Goal: Transaction & Acquisition: Purchase product/service

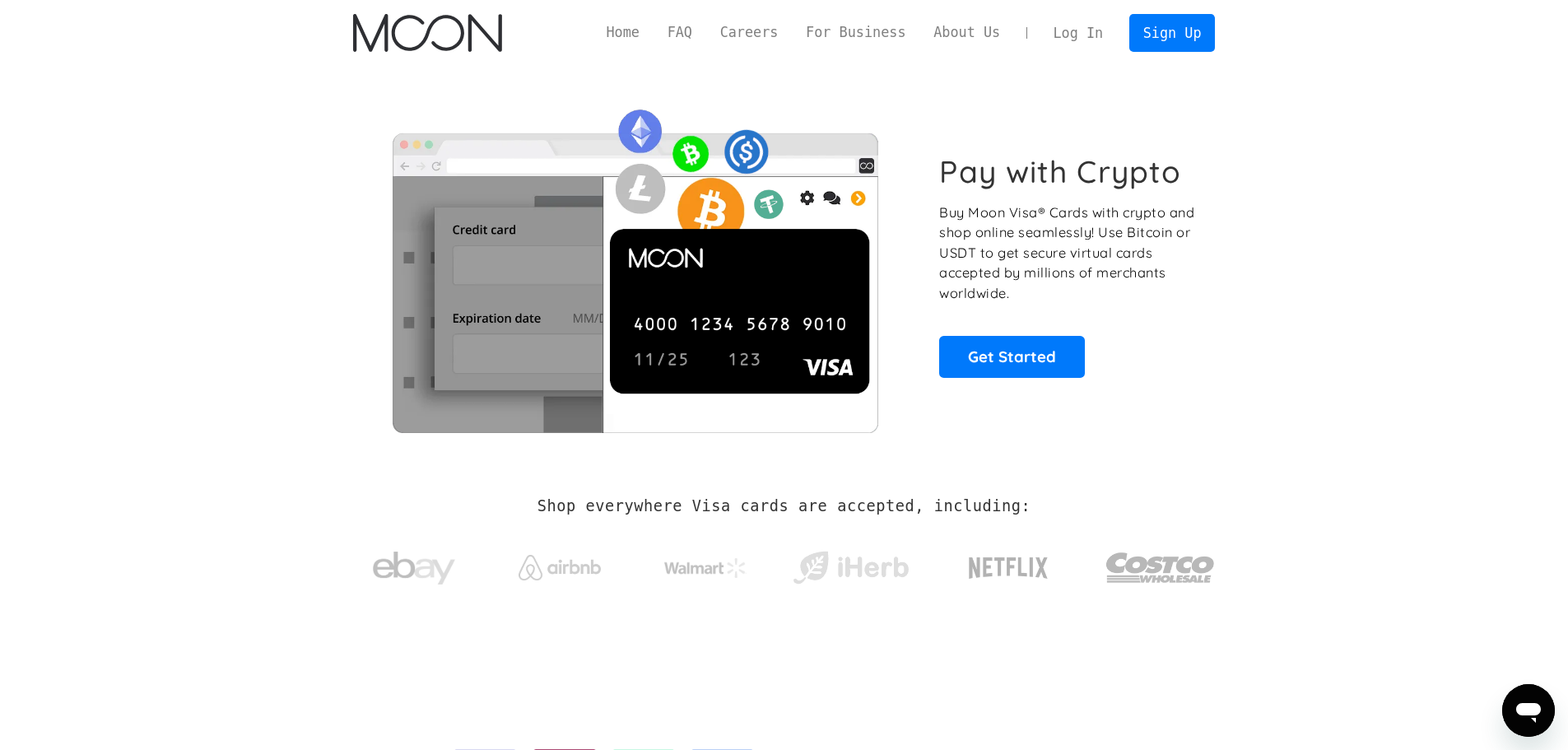
click at [1061, 43] on link "Log In" at bounding box center [1078, 33] width 78 height 37
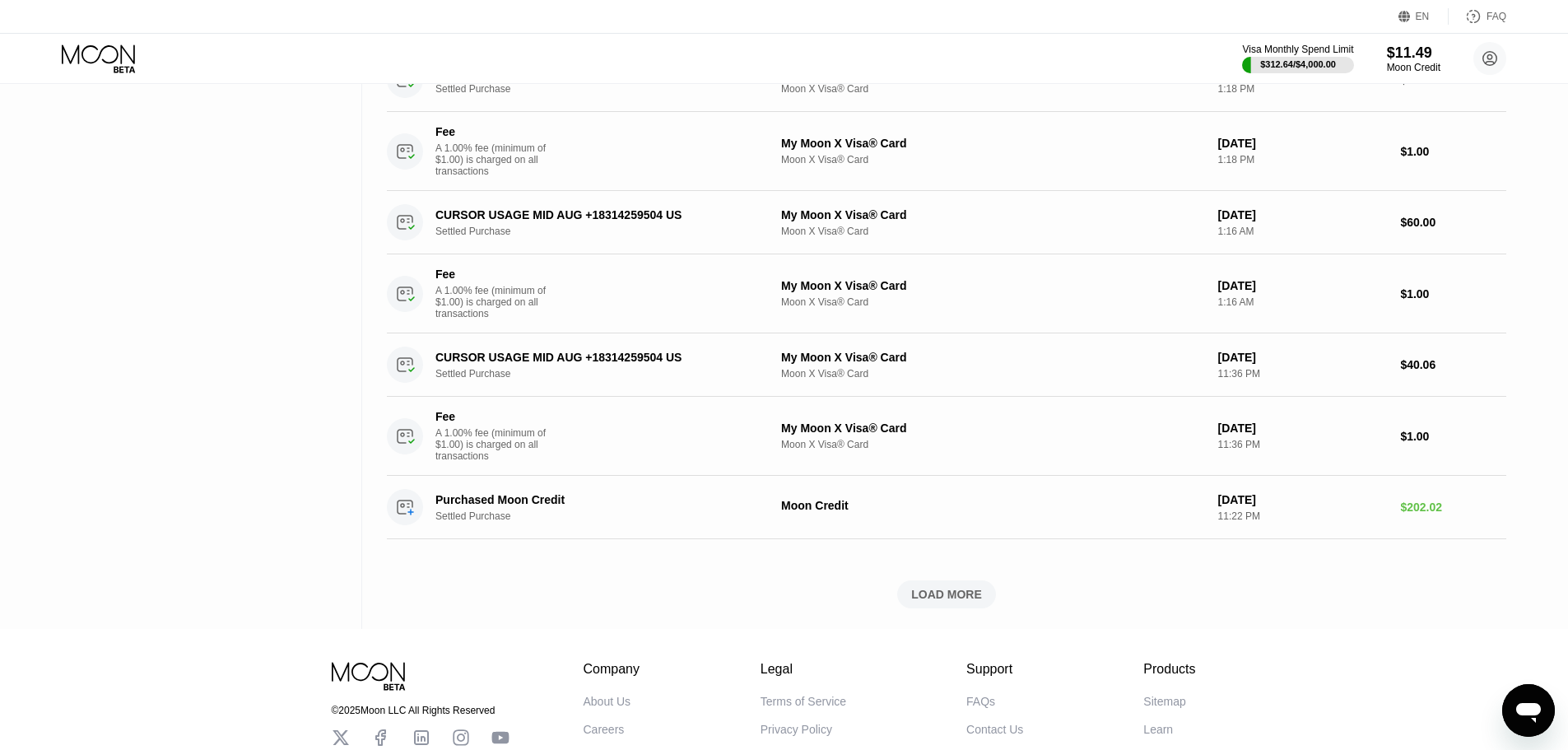
scroll to position [883, 0]
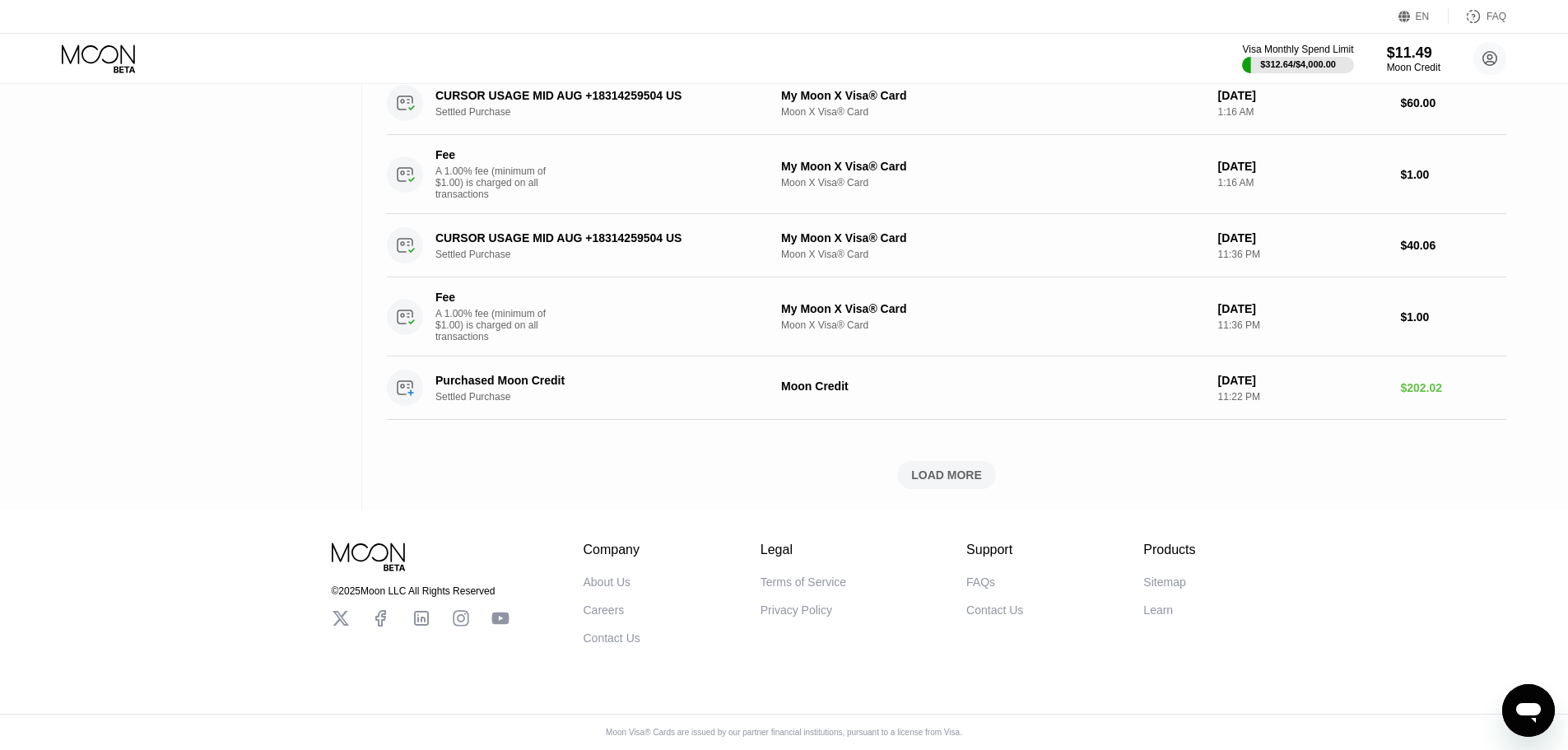
click at [944, 468] on div "LOAD MORE" at bounding box center [947, 475] width 71 height 15
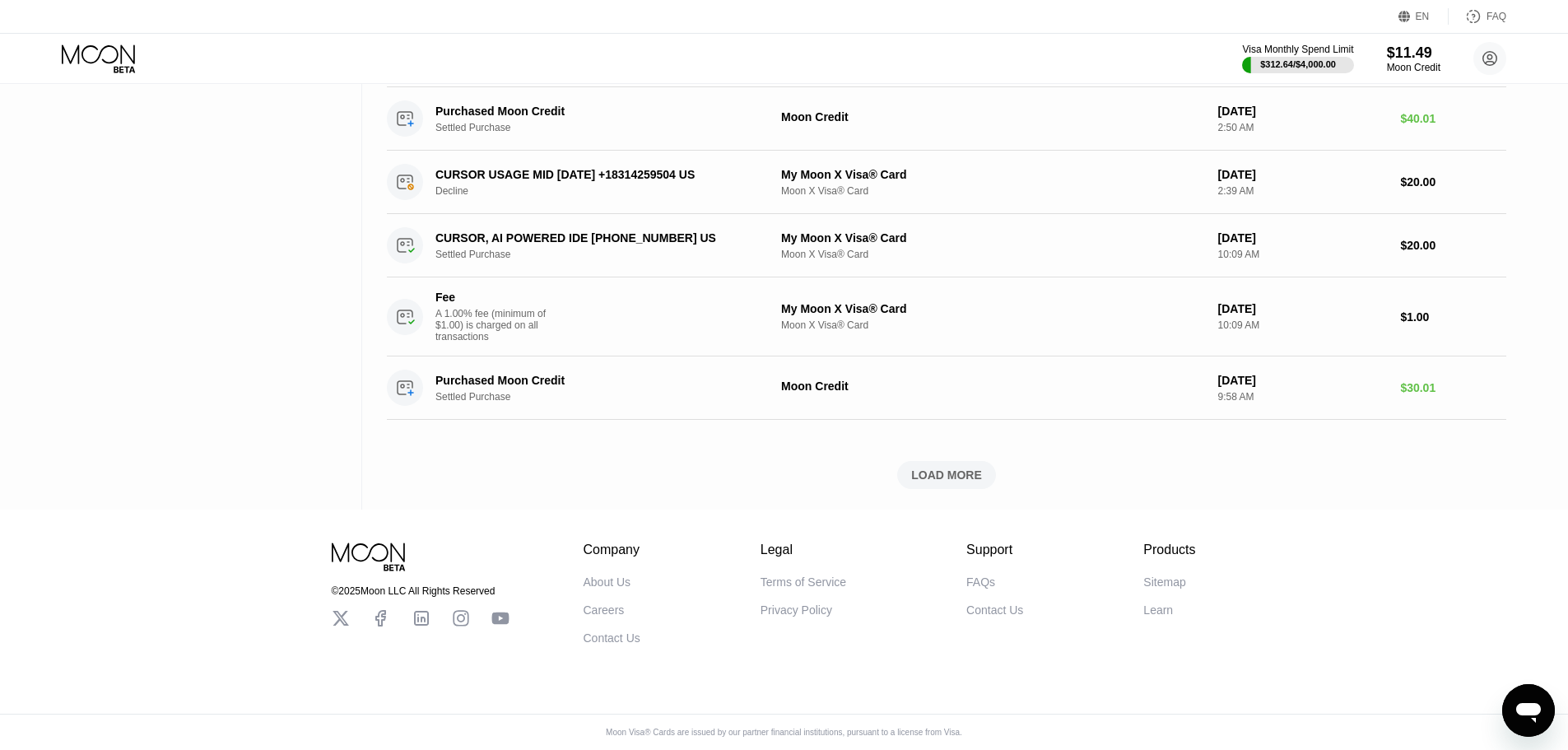
scroll to position [1989, 0]
click at [965, 468] on div "LOAD MORE" at bounding box center [947, 475] width 71 height 15
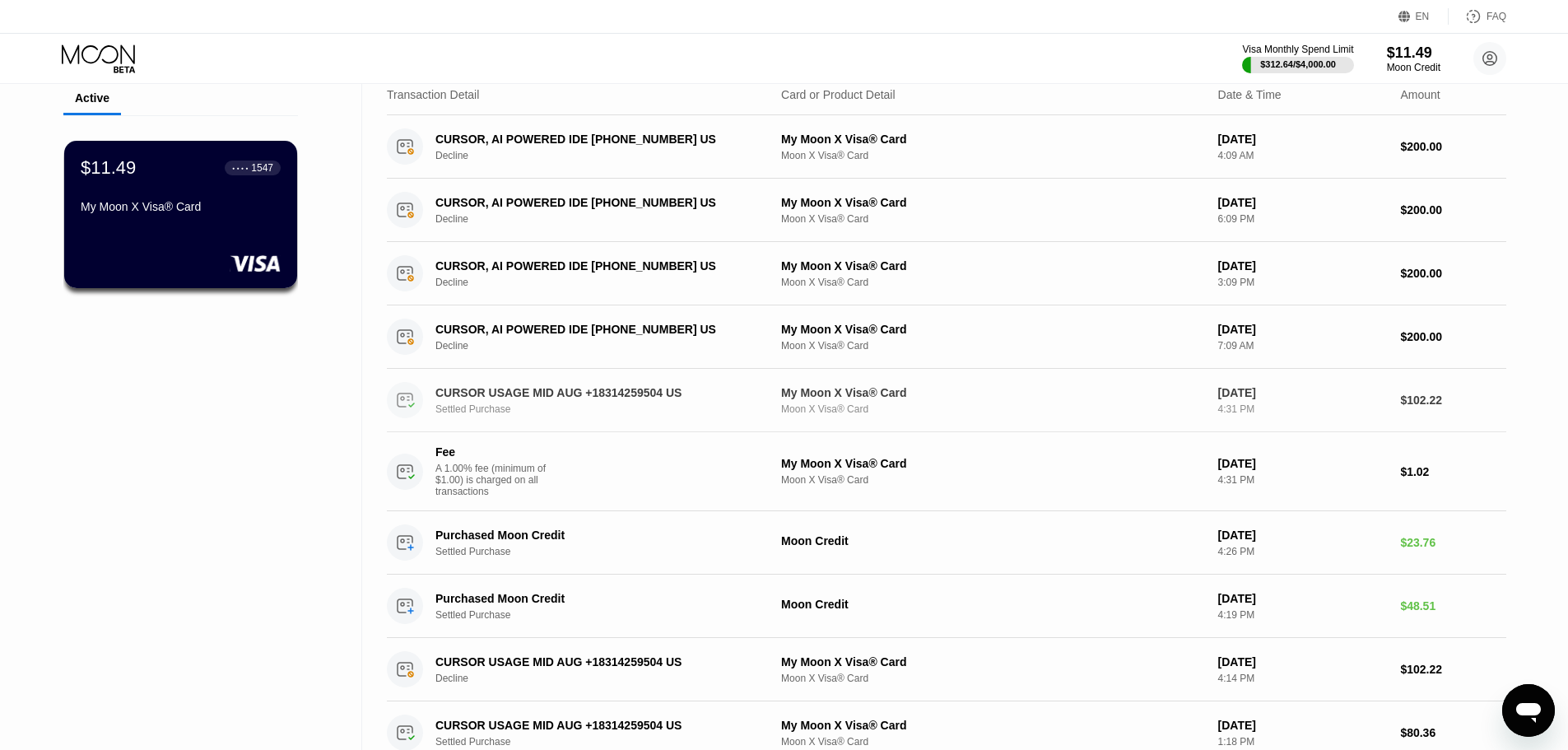
scroll to position [0, 0]
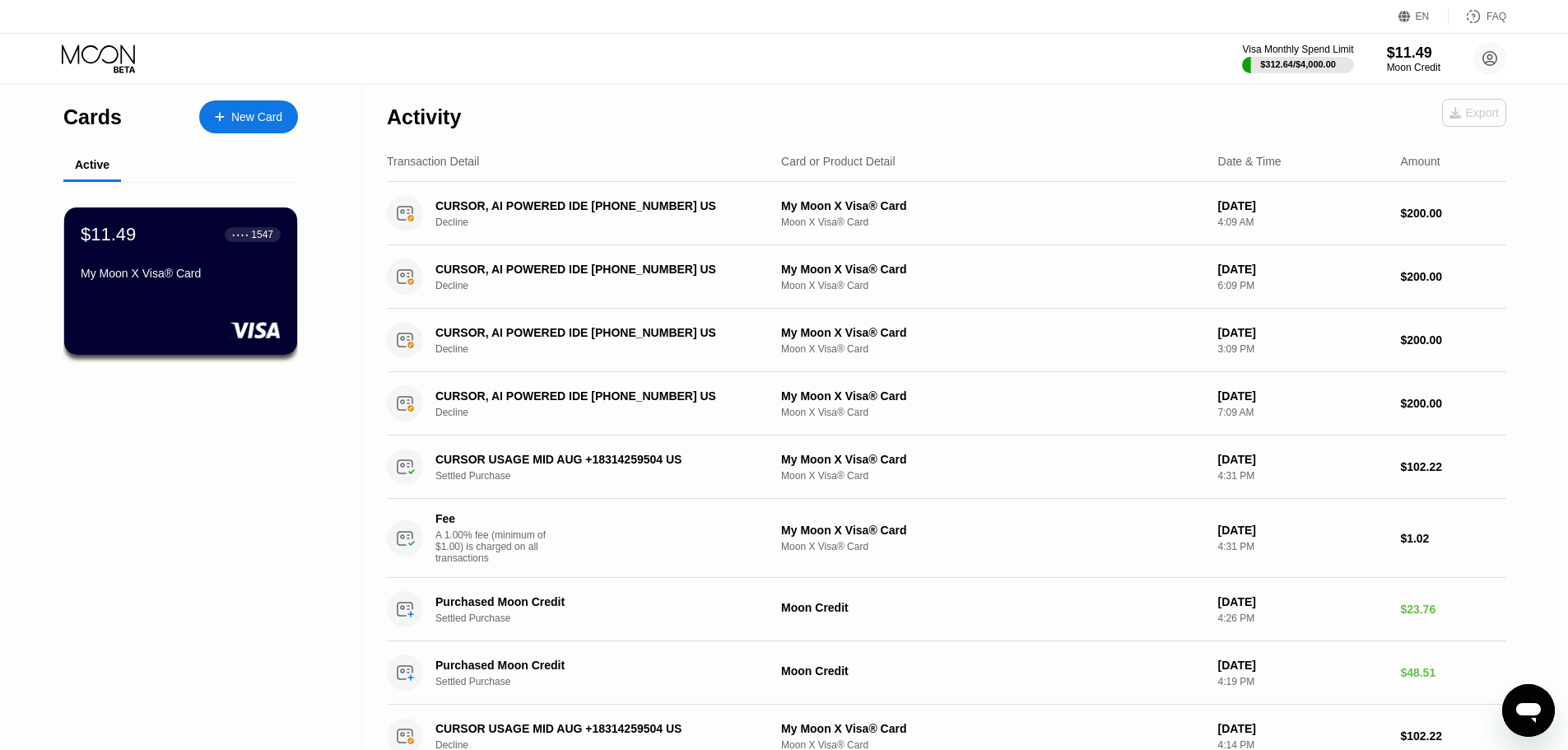
click at [1481, 111] on div "Export" at bounding box center [1474, 112] width 49 height 13
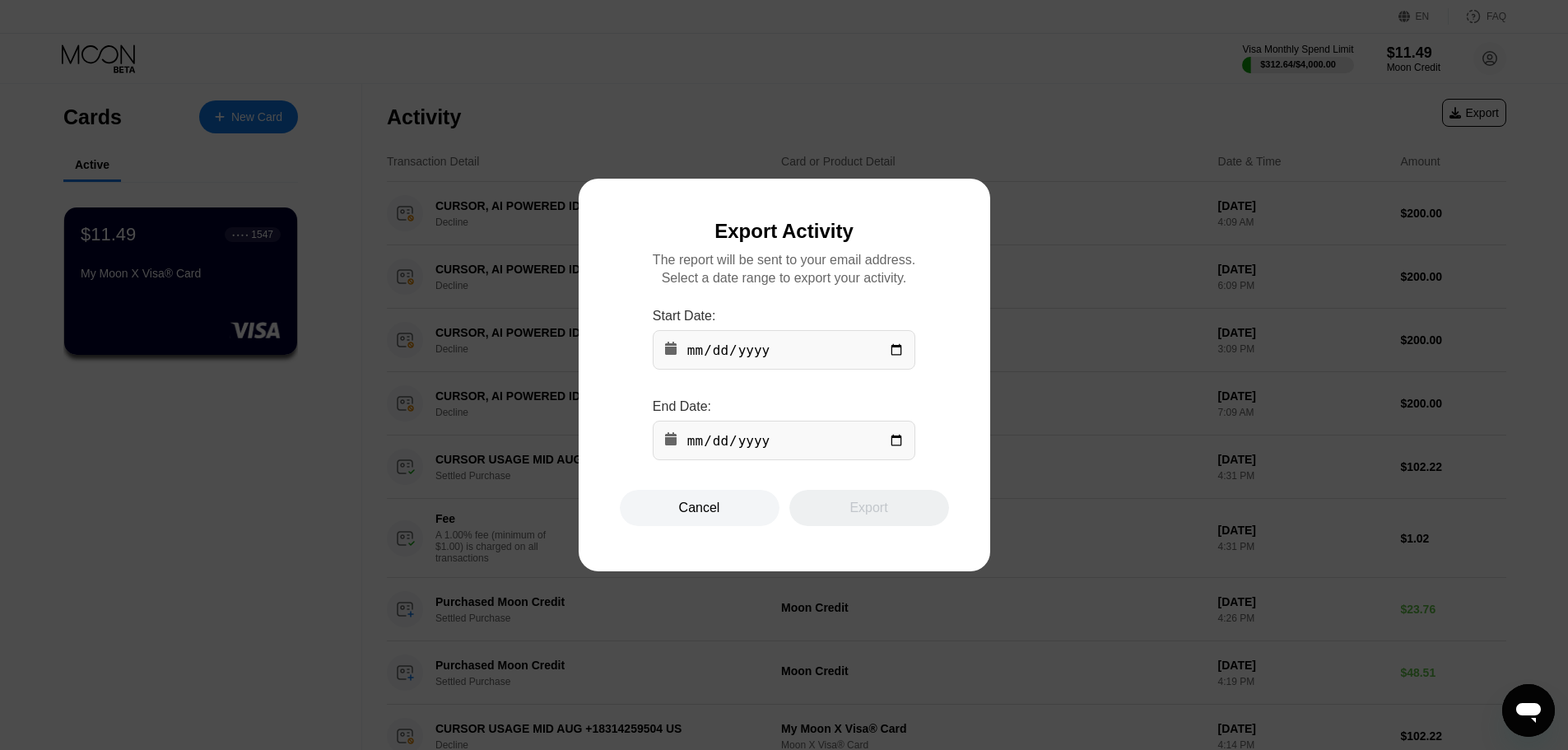
click at [684, 516] on div "Cancel" at bounding box center [700, 508] width 41 height 16
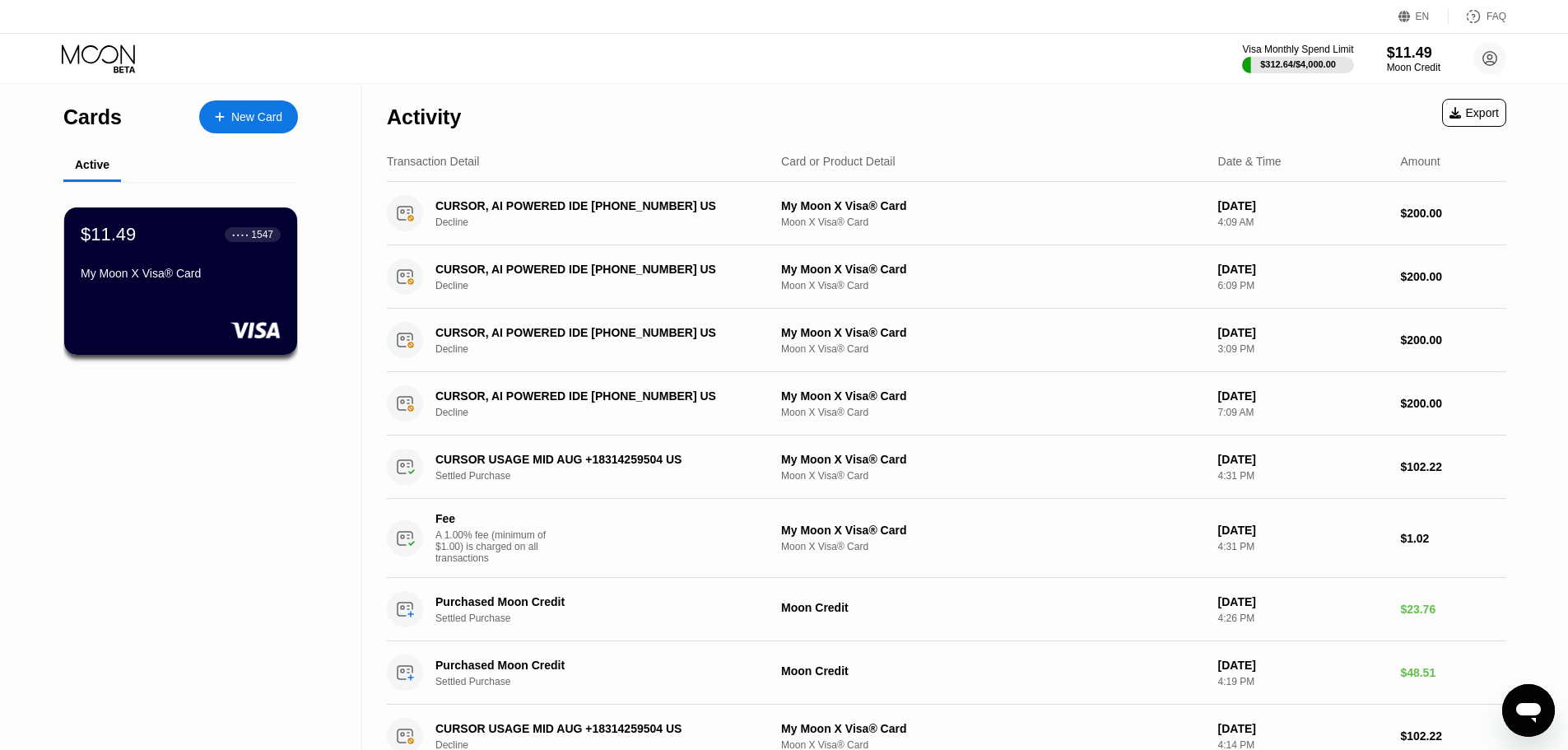
click at [1485, 114] on div "Export" at bounding box center [1474, 112] width 49 height 13
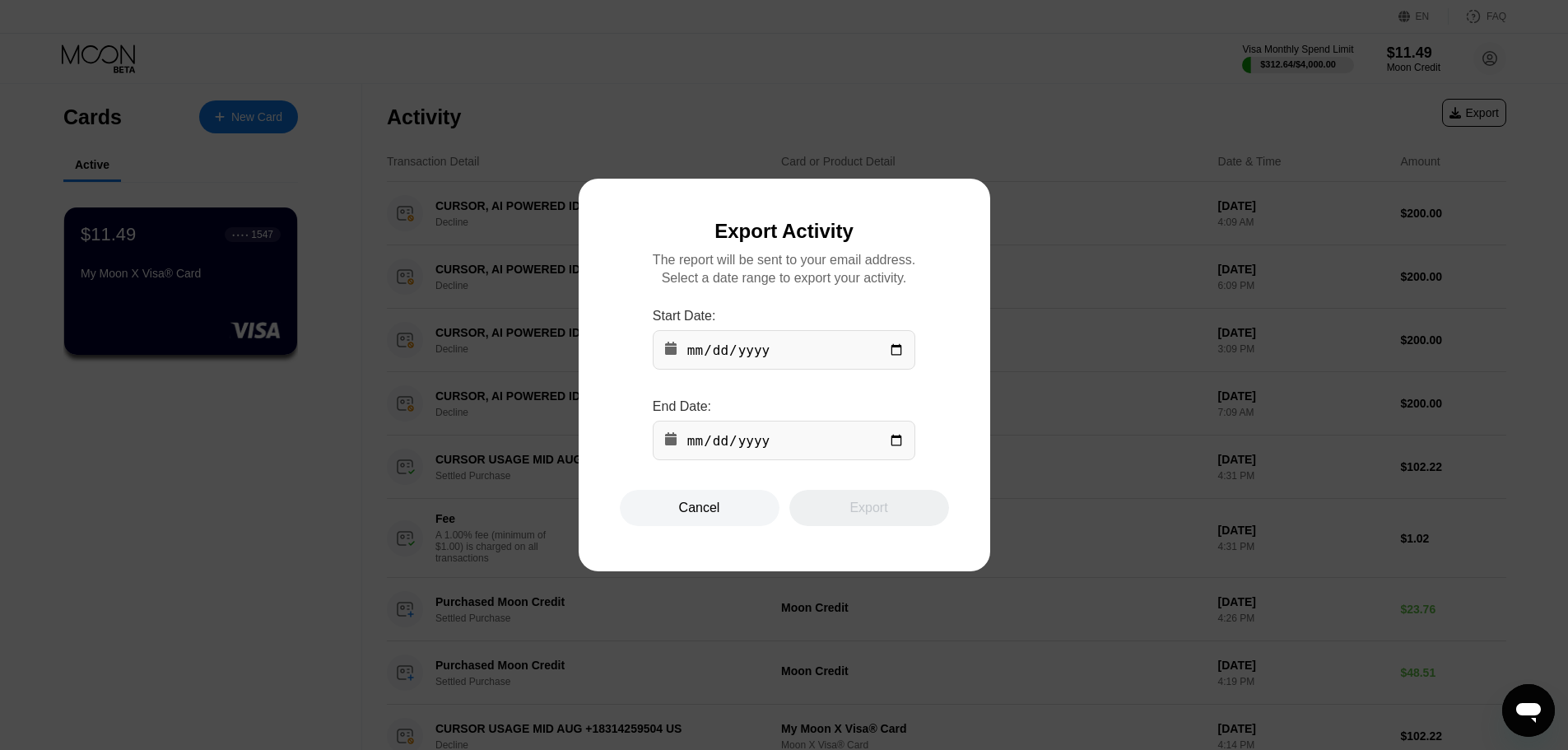
click at [898, 354] on input "date" at bounding box center [784, 350] width 263 height 39
type input "2025-07-01"
click at [894, 446] on input "date" at bounding box center [784, 440] width 263 height 39
type input "2025-08-21"
click at [876, 516] on div "Export" at bounding box center [868, 508] width 38 height 16
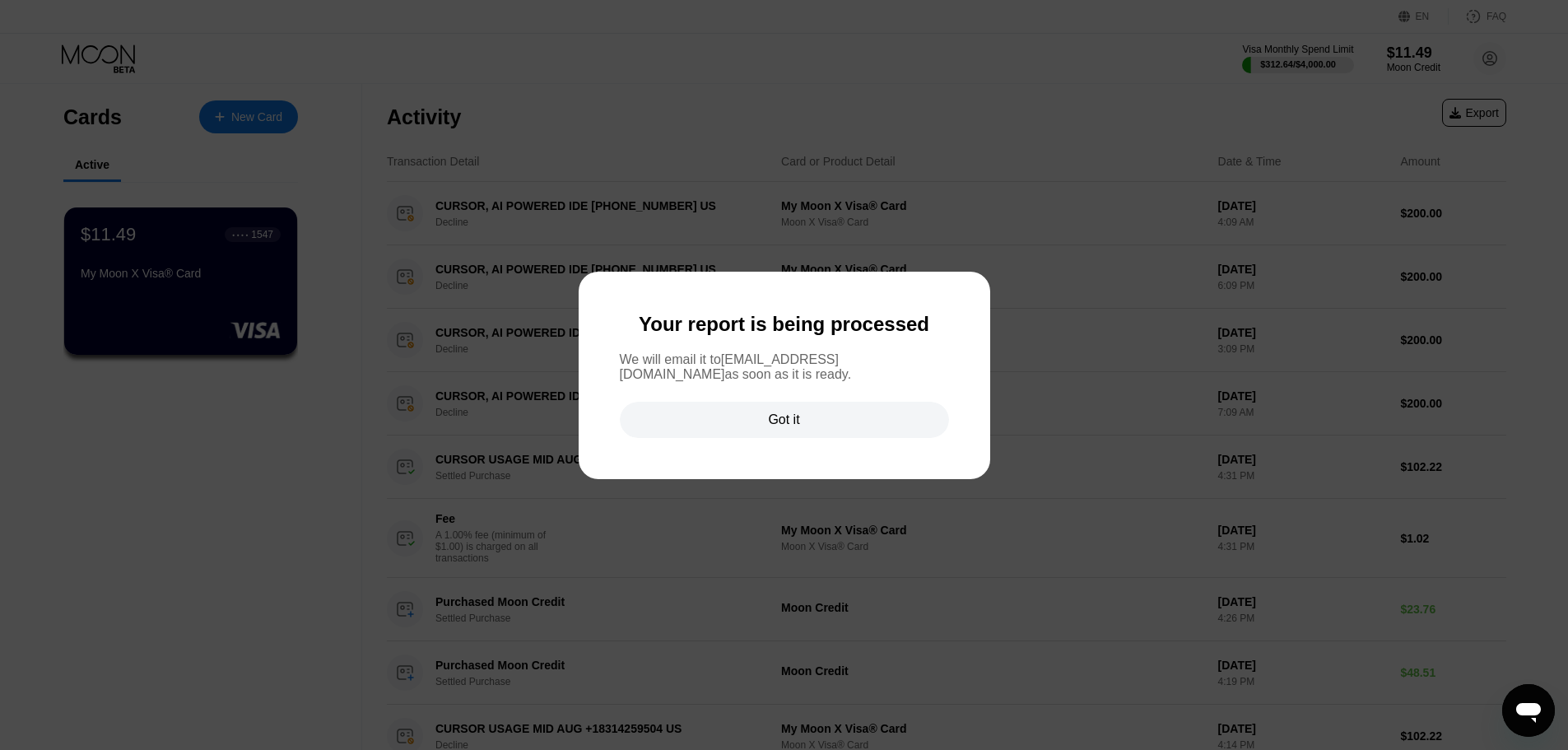
click at [782, 428] on div "Got it" at bounding box center [783, 420] width 31 height 16
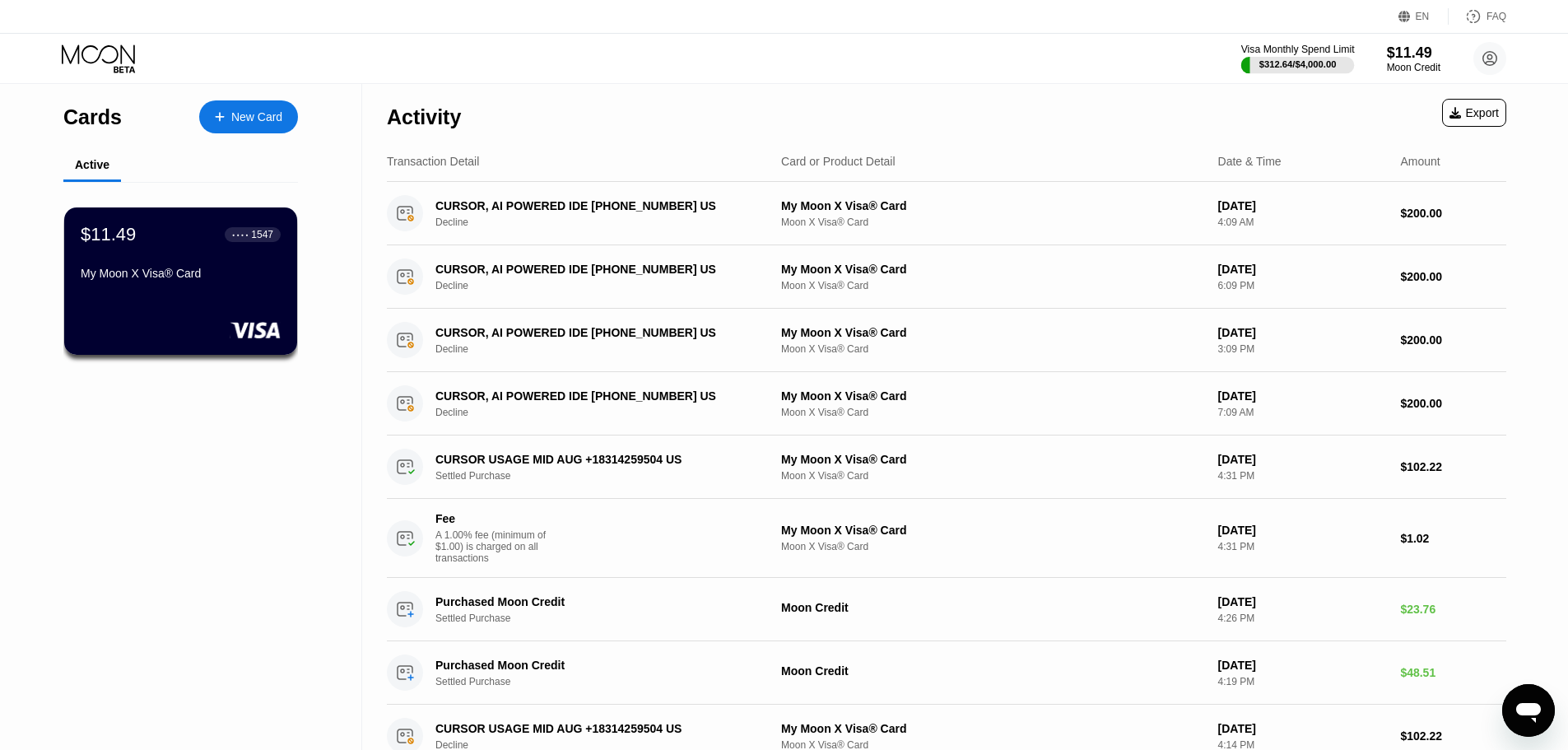
click at [1274, 51] on div "Visa Monthly Spend Limit" at bounding box center [1297, 49] width 113 height 12
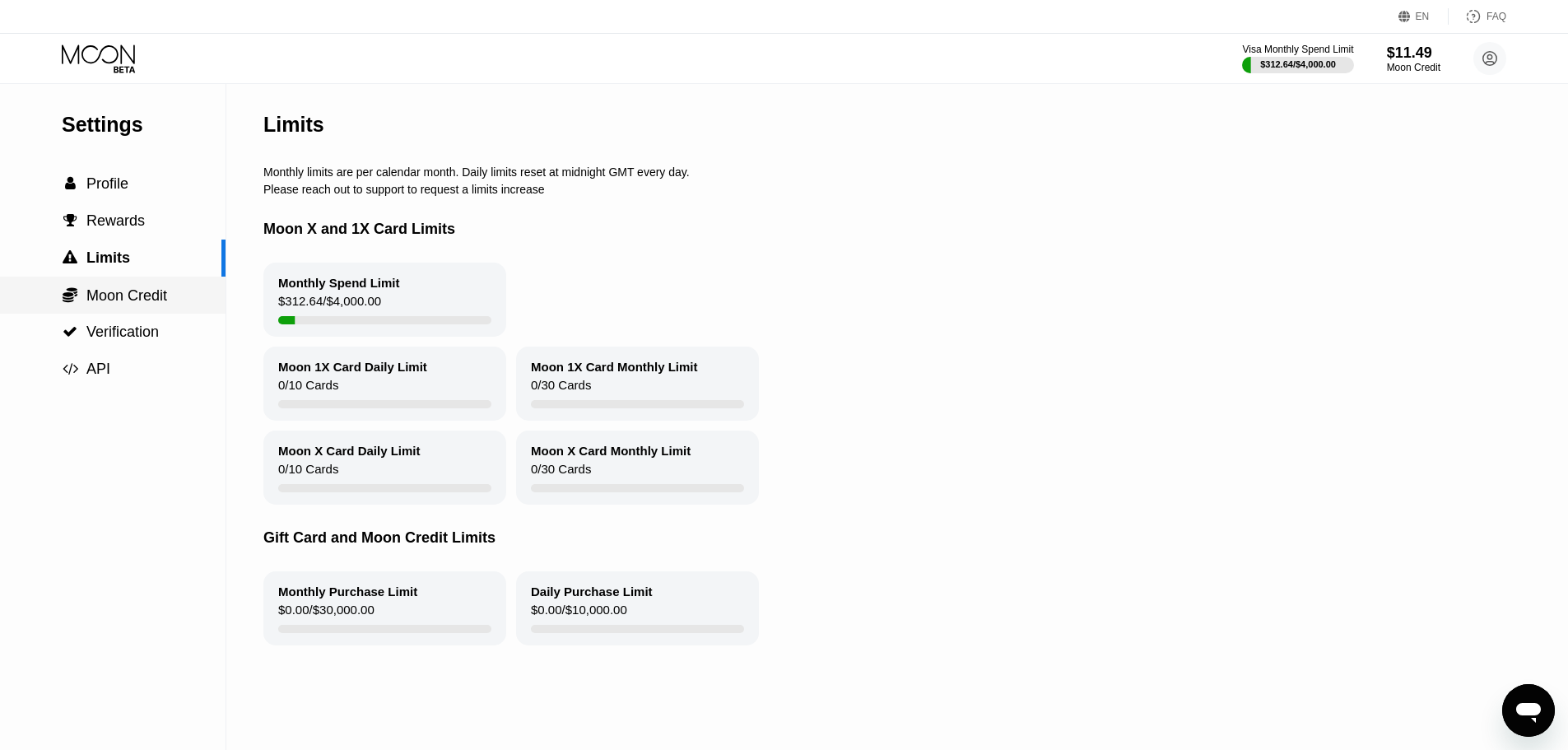
click at [150, 296] on span "Moon Credit" at bounding box center [127, 296] width 80 height 16
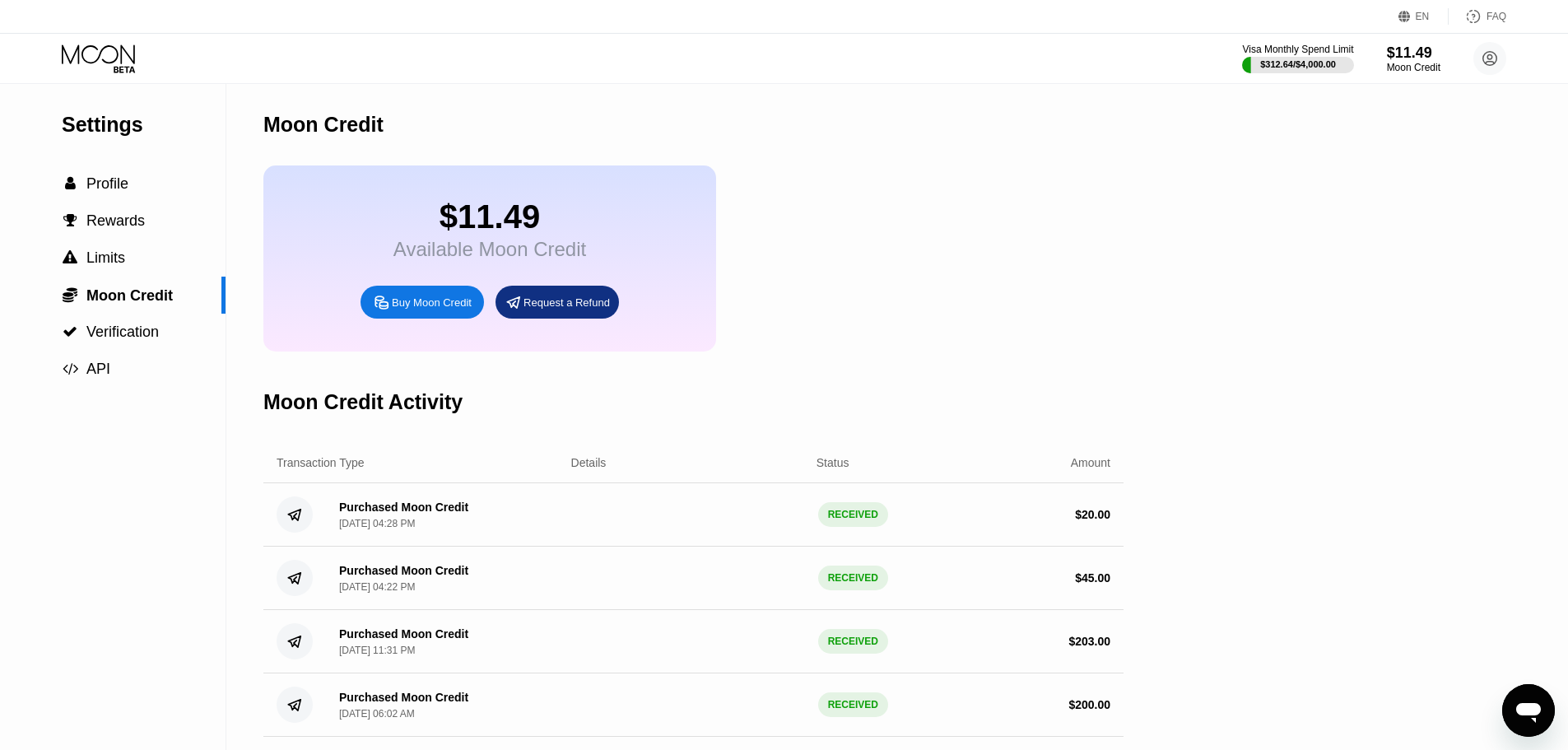
click at [426, 310] on div "Buy Moon Credit" at bounding box center [431, 303] width 79 height 14
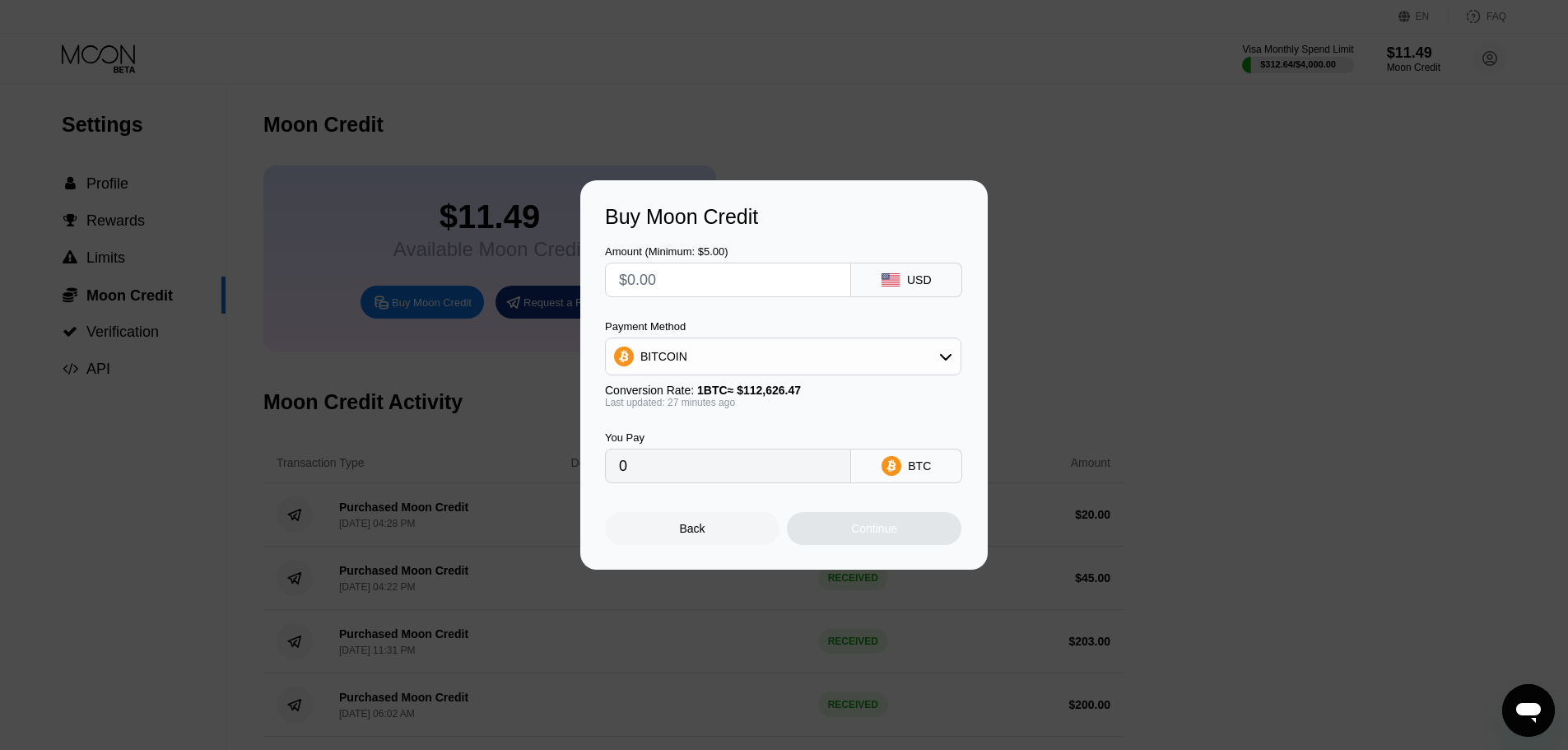
click at [774, 356] on div "BITCOIN" at bounding box center [783, 356] width 354 height 33
click at [731, 429] on div "USDT on TRON" at bounding box center [783, 438] width 346 height 33
type input "0.00"
click at [691, 288] on input "text" at bounding box center [728, 279] width 218 height 33
type input "$2"
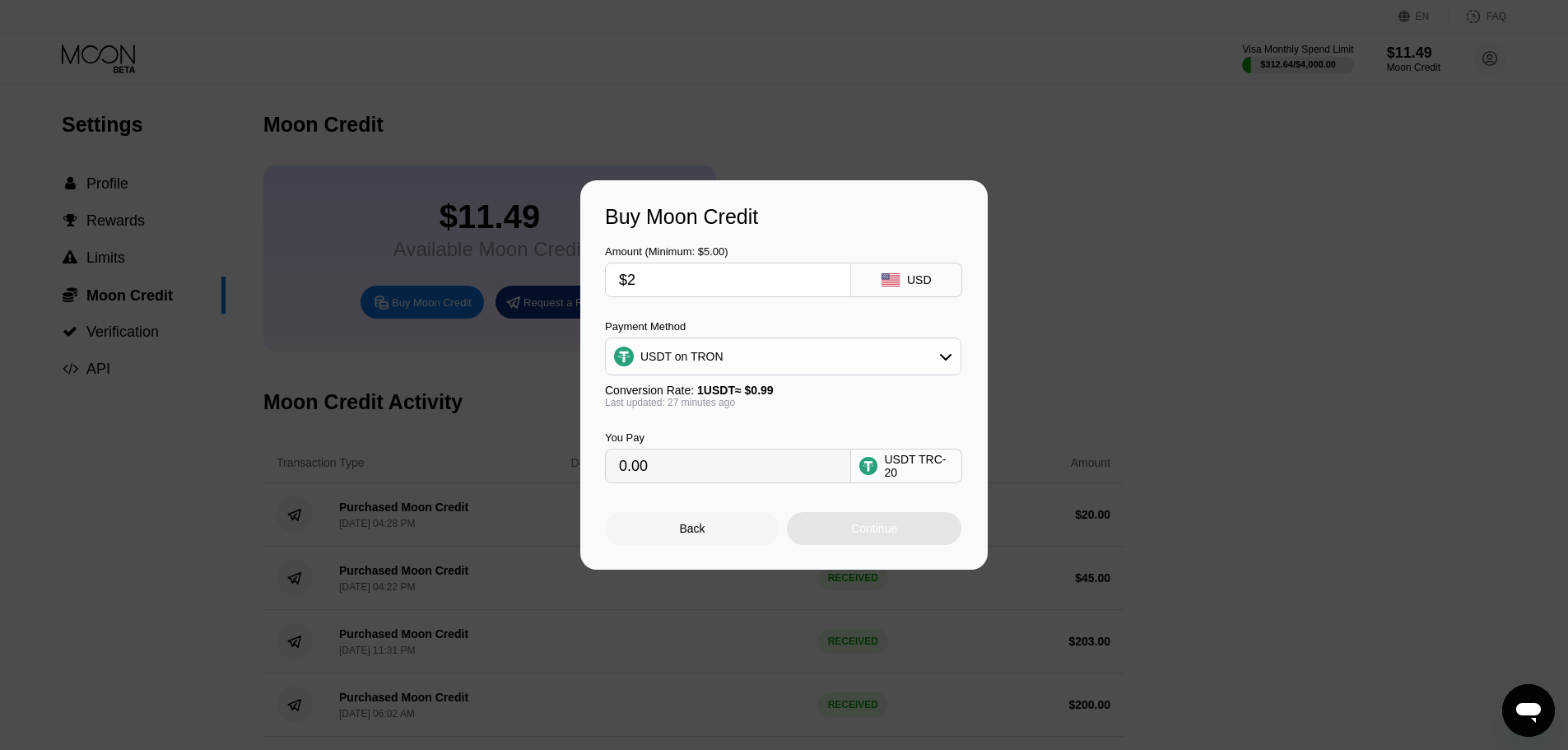
type input "2.02"
type input "$20"
type input "20.20"
type input "$200"
type input "202.02"
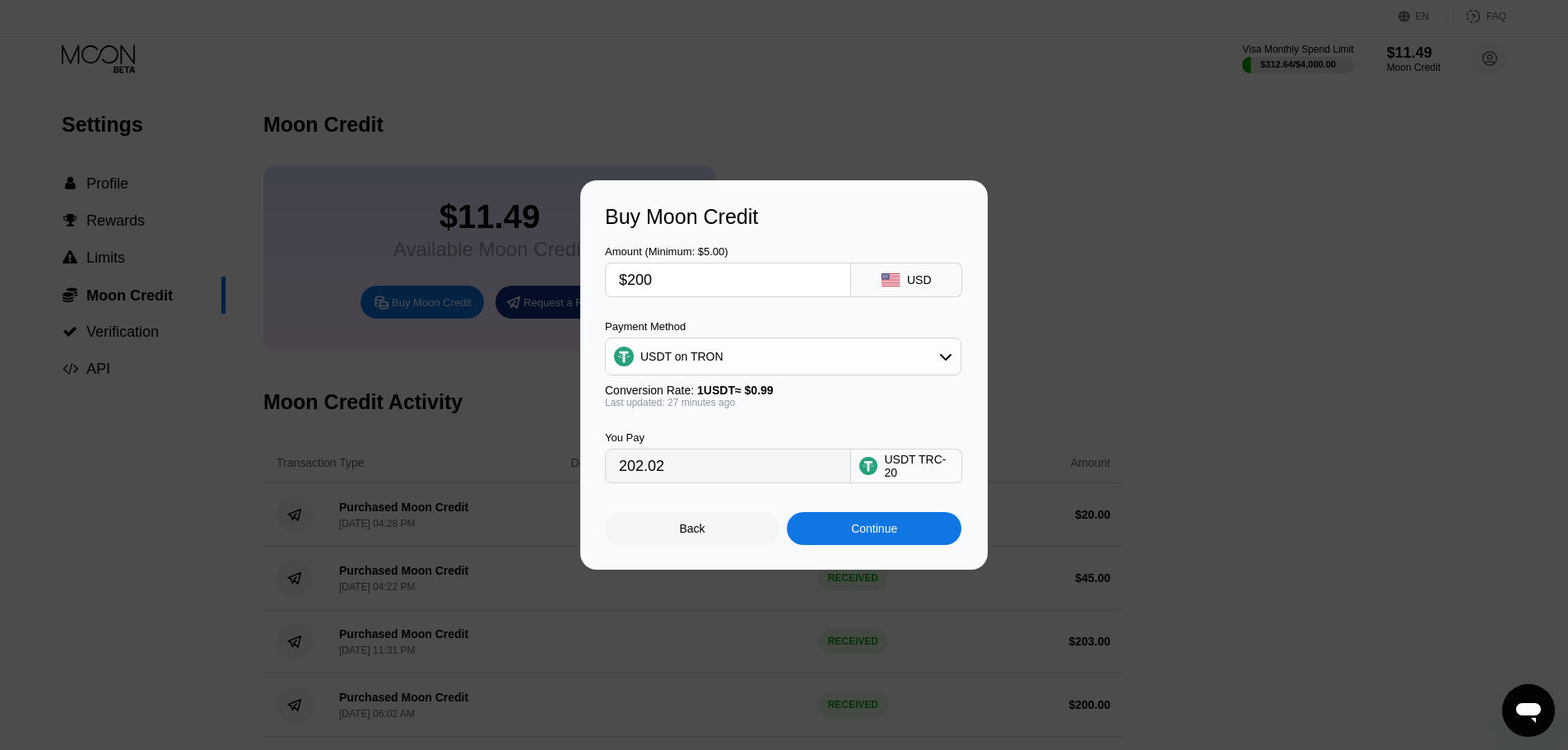
type input "$200"
click at [844, 533] on div "Continue" at bounding box center [873, 528] width 174 height 33
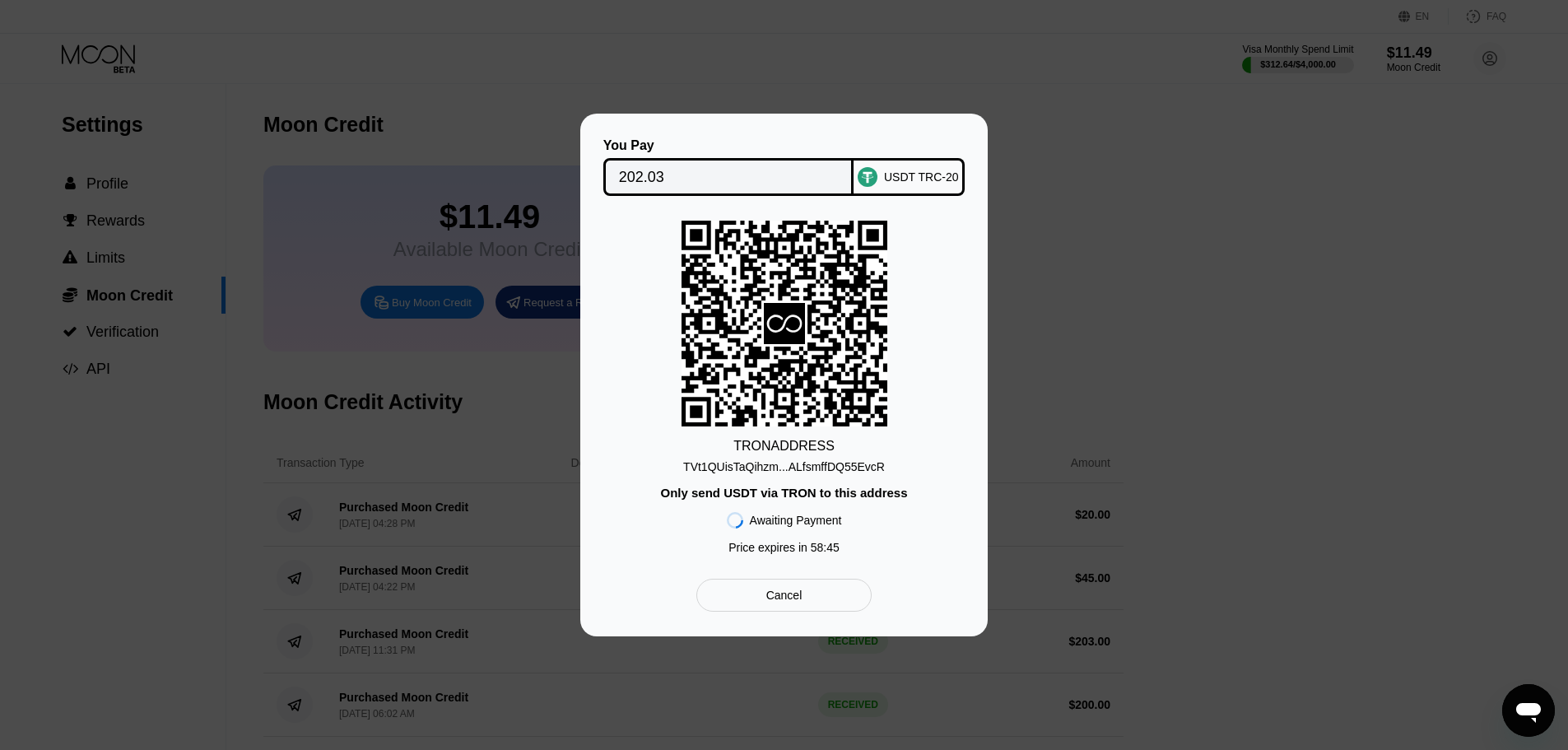
click at [787, 464] on div "TVt1QUisTaQihzm...ALfsmffDQ55EvcR" at bounding box center [784, 466] width 202 height 13
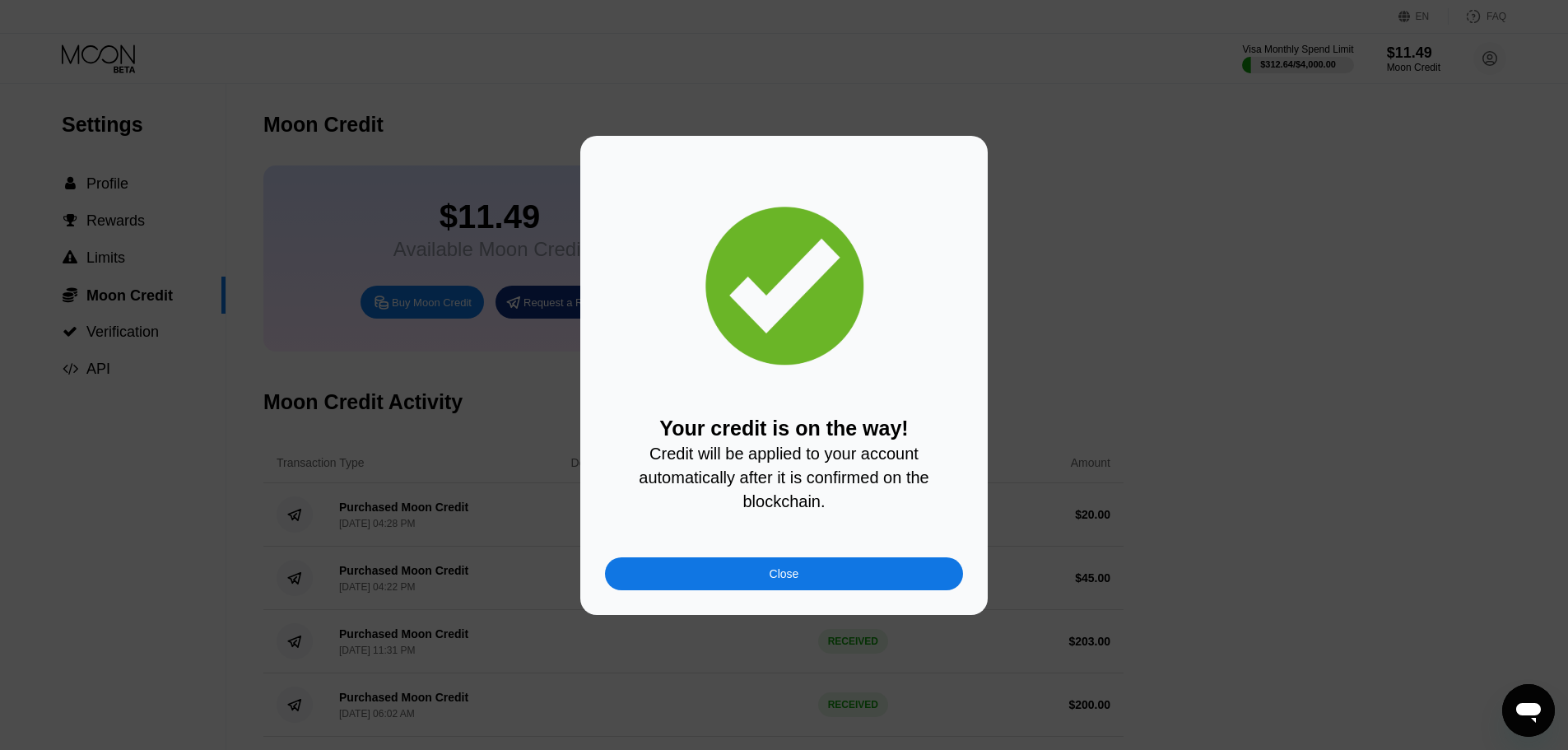
click at [838, 586] on div "Close" at bounding box center [784, 573] width 358 height 33
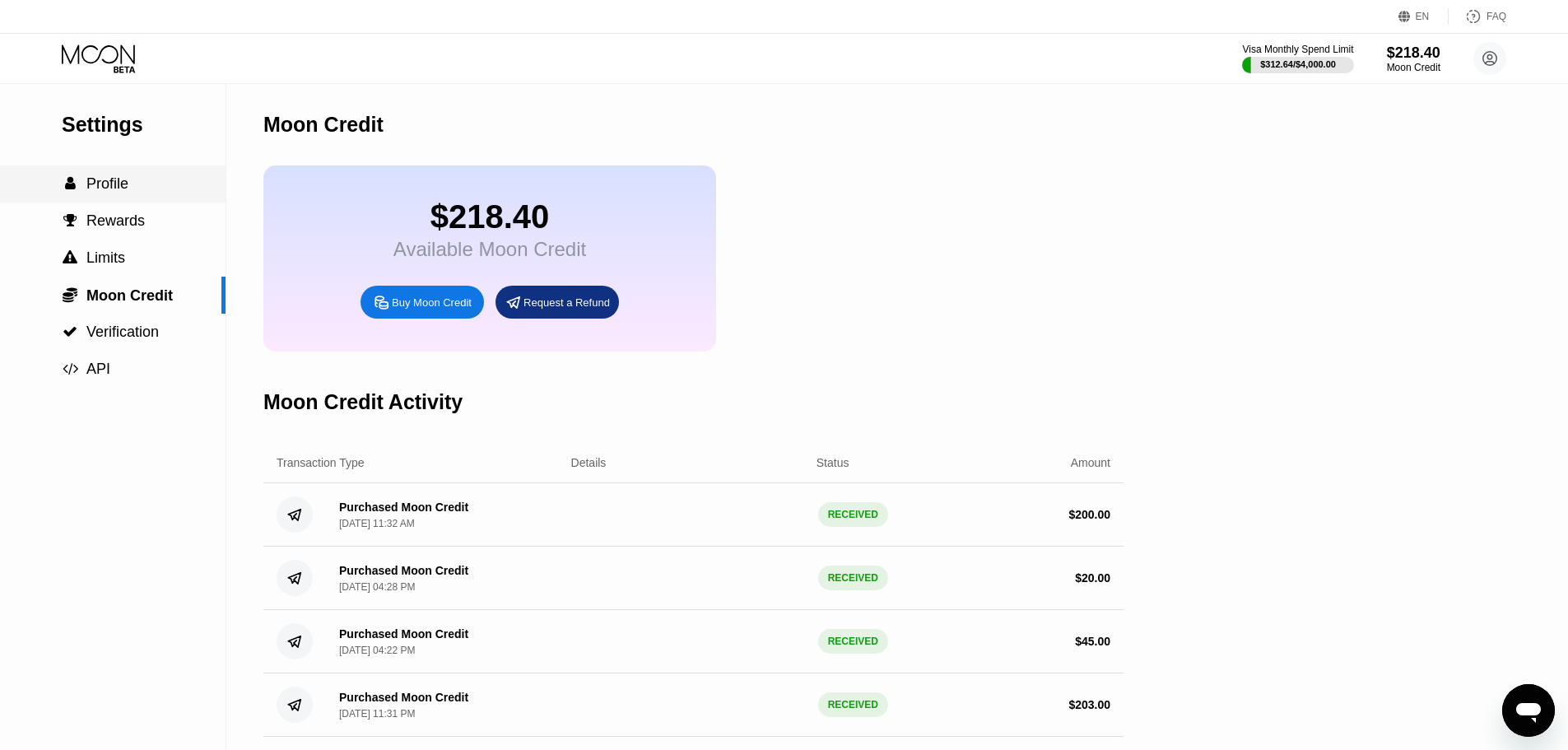
click at [106, 181] on span "Profile" at bounding box center [107, 183] width 42 height 16
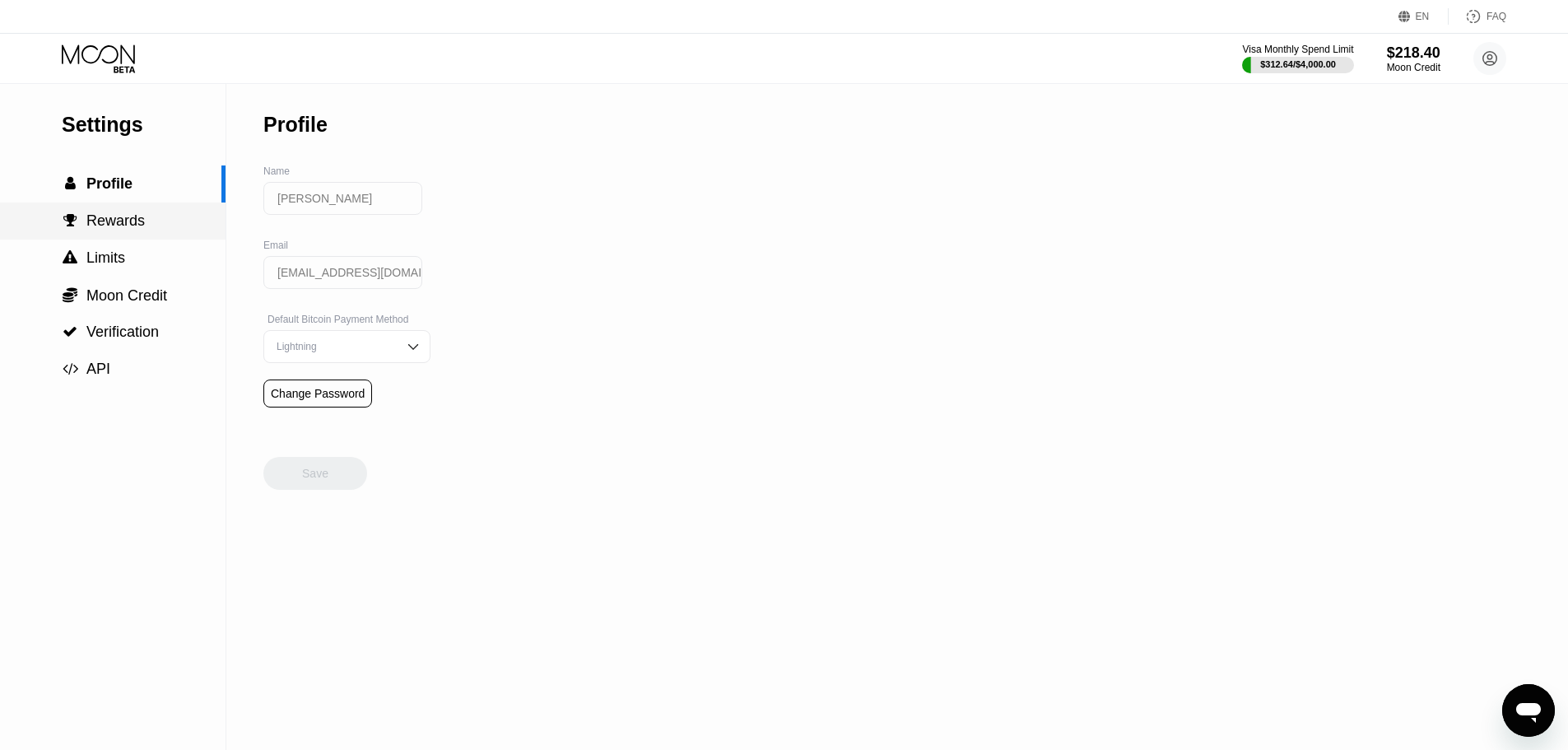
click at [136, 225] on span "Rewards" at bounding box center [115, 221] width 58 height 16
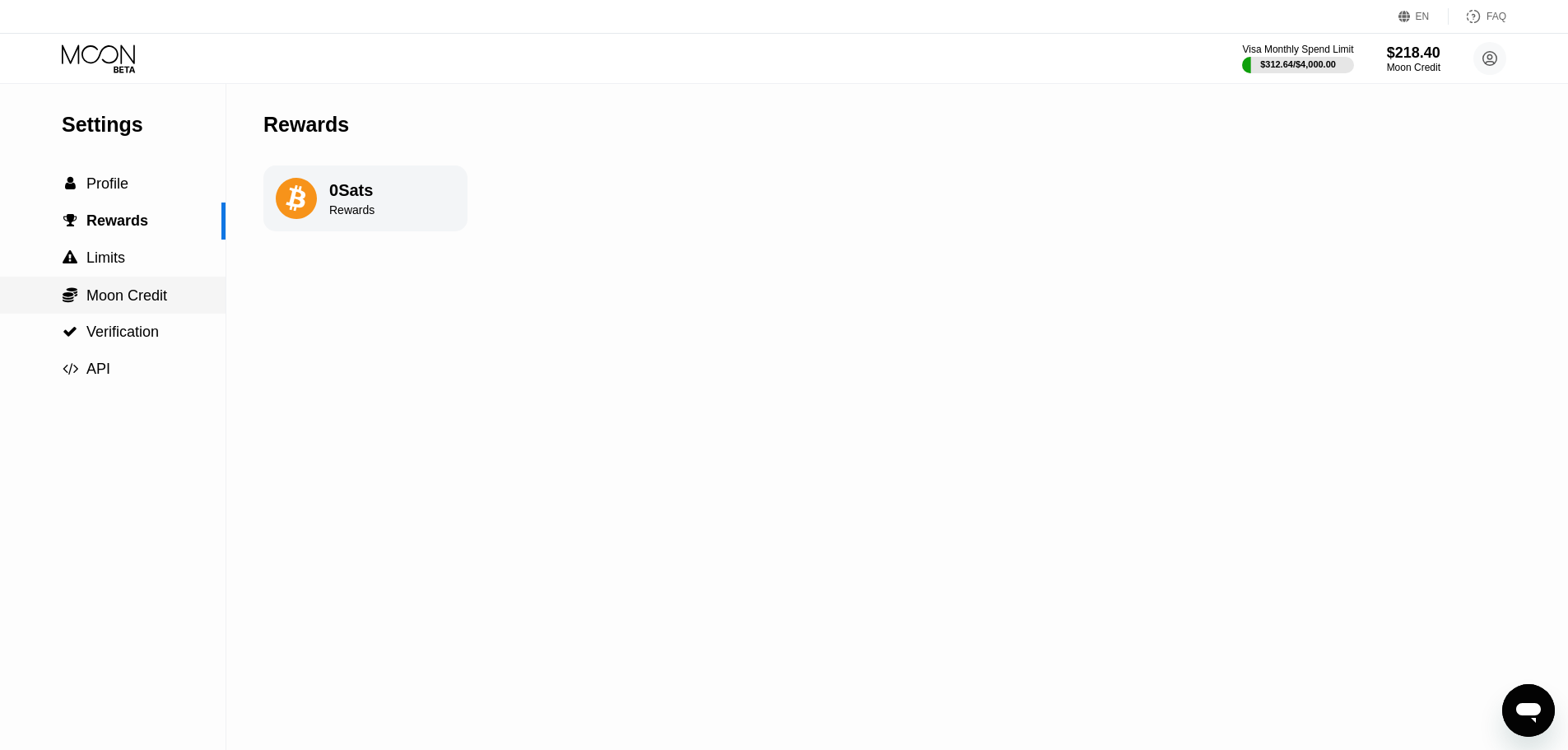
click at [124, 298] on span "Moon Credit" at bounding box center [127, 296] width 80 height 16
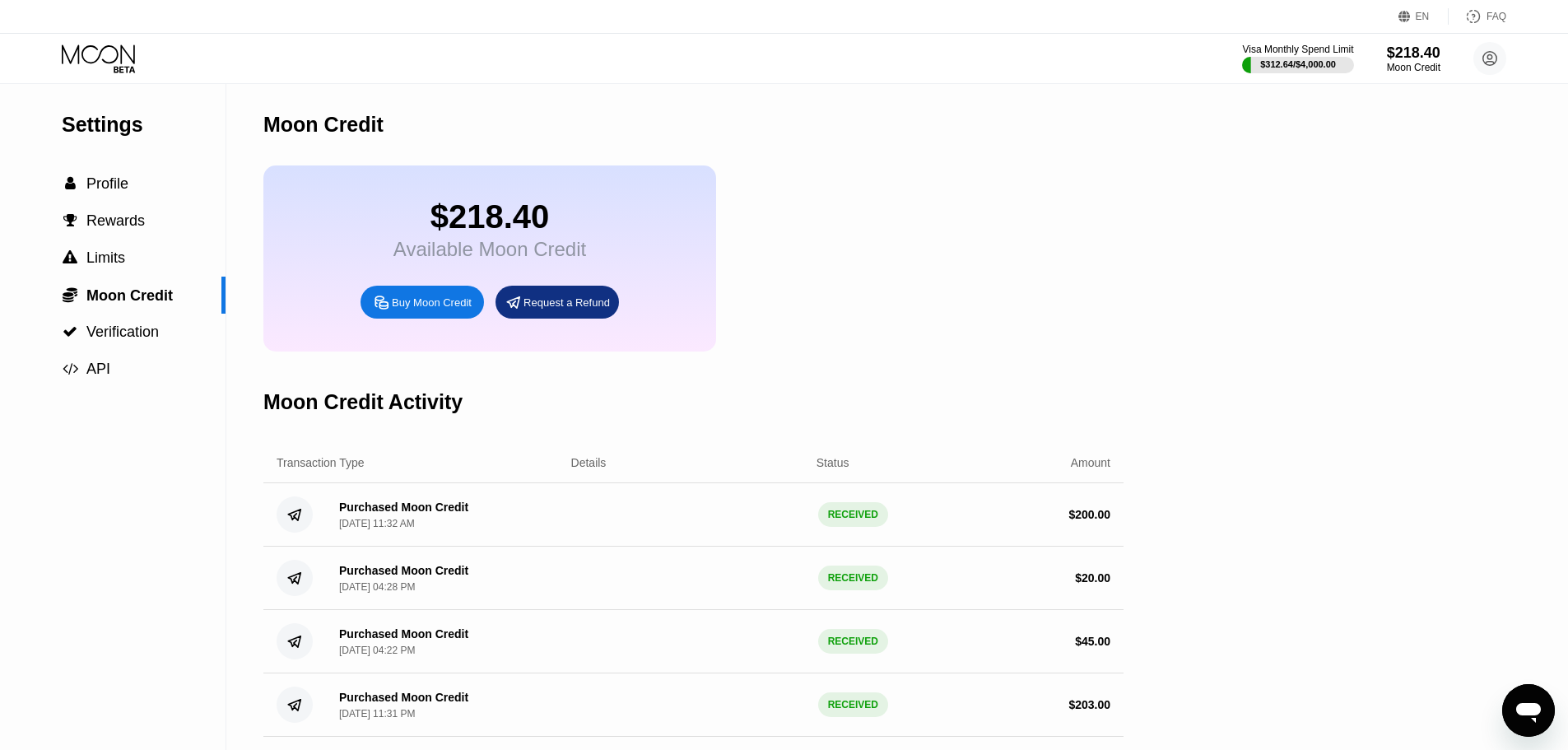
click at [563, 234] on div "$218.40" at bounding box center [490, 216] width 193 height 37
click at [1308, 48] on div "Visa Monthly Spend Limit" at bounding box center [1297, 49] width 113 height 12
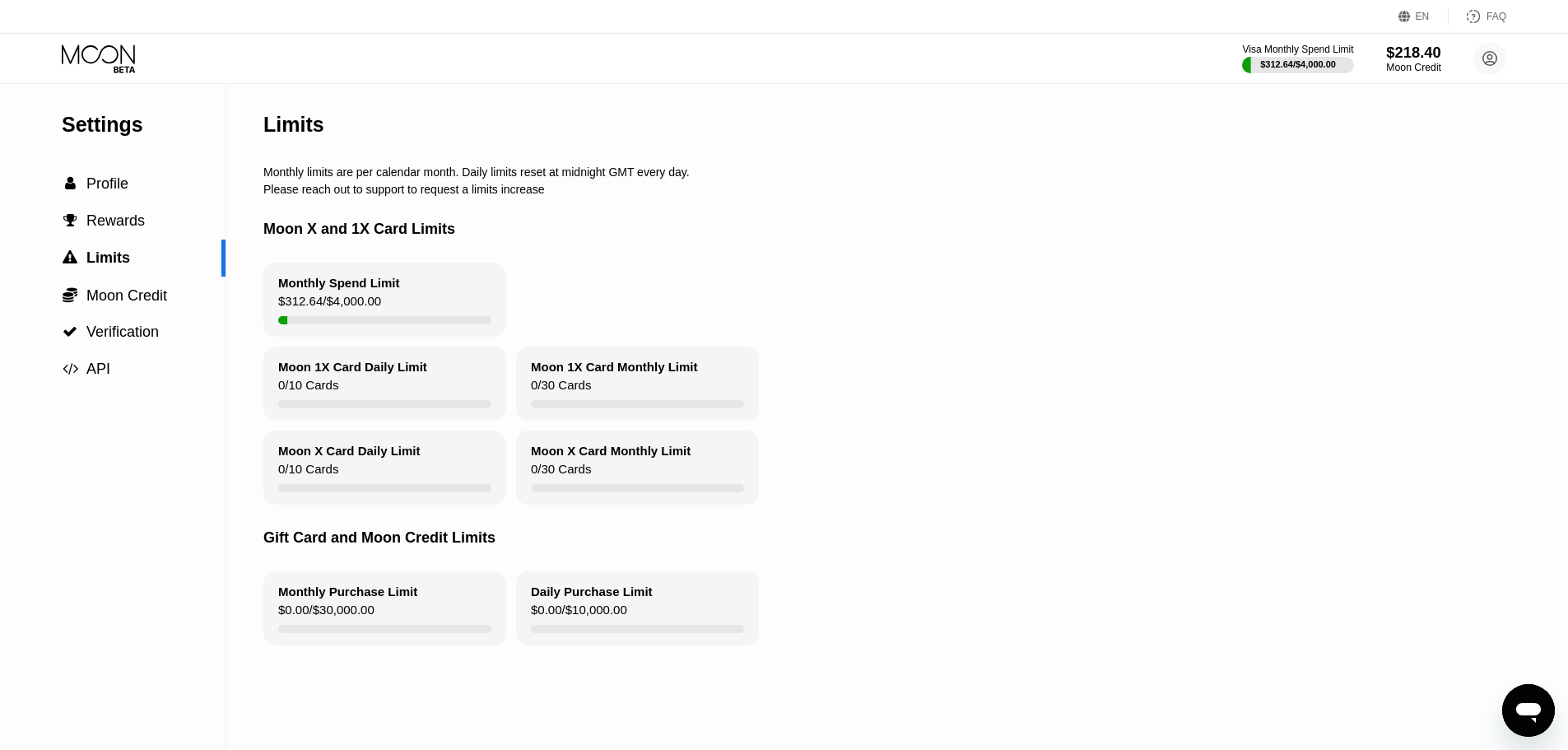
click at [1413, 61] on div "$218.40" at bounding box center [1414, 52] width 55 height 17
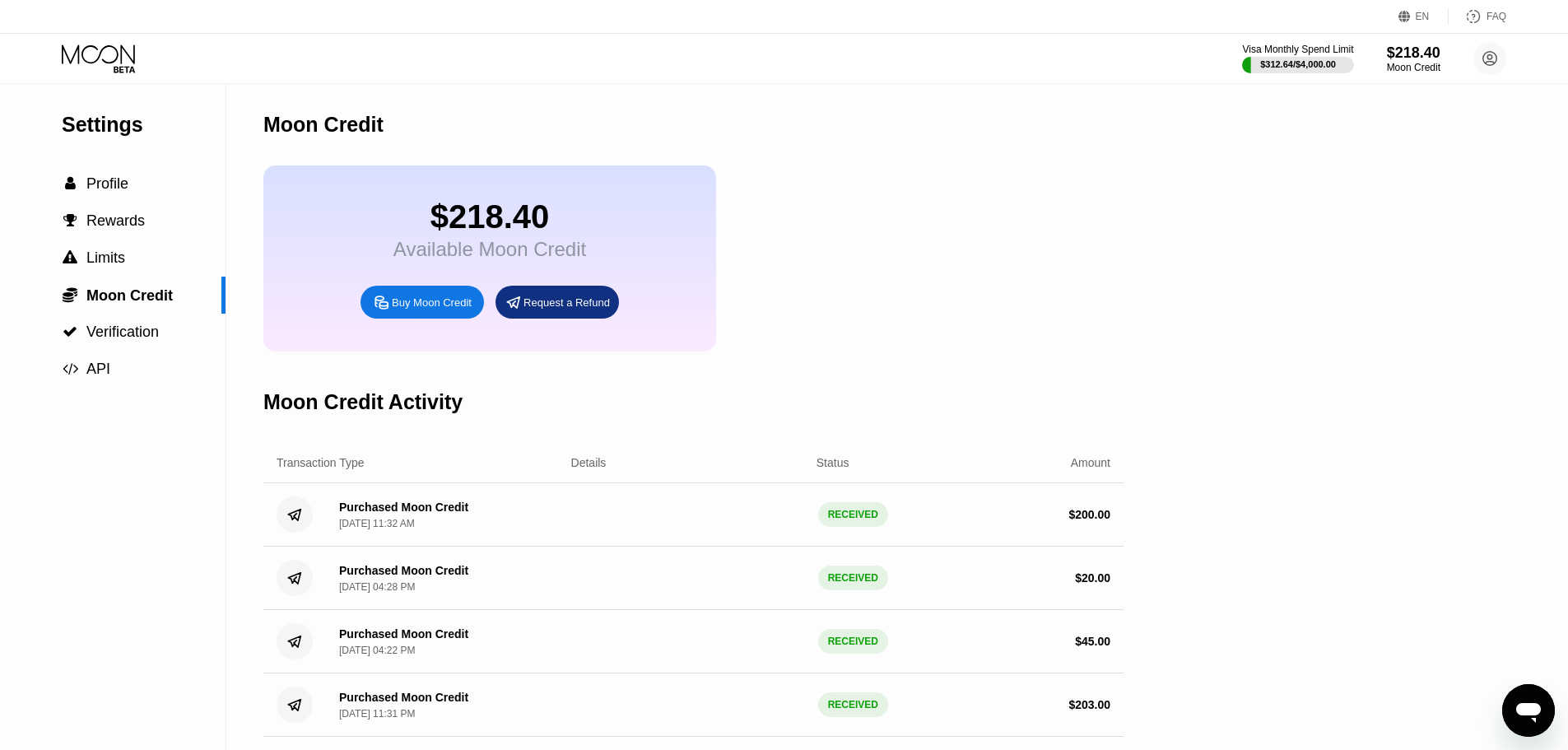
click at [94, 57] on icon at bounding box center [100, 59] width 77 height 29
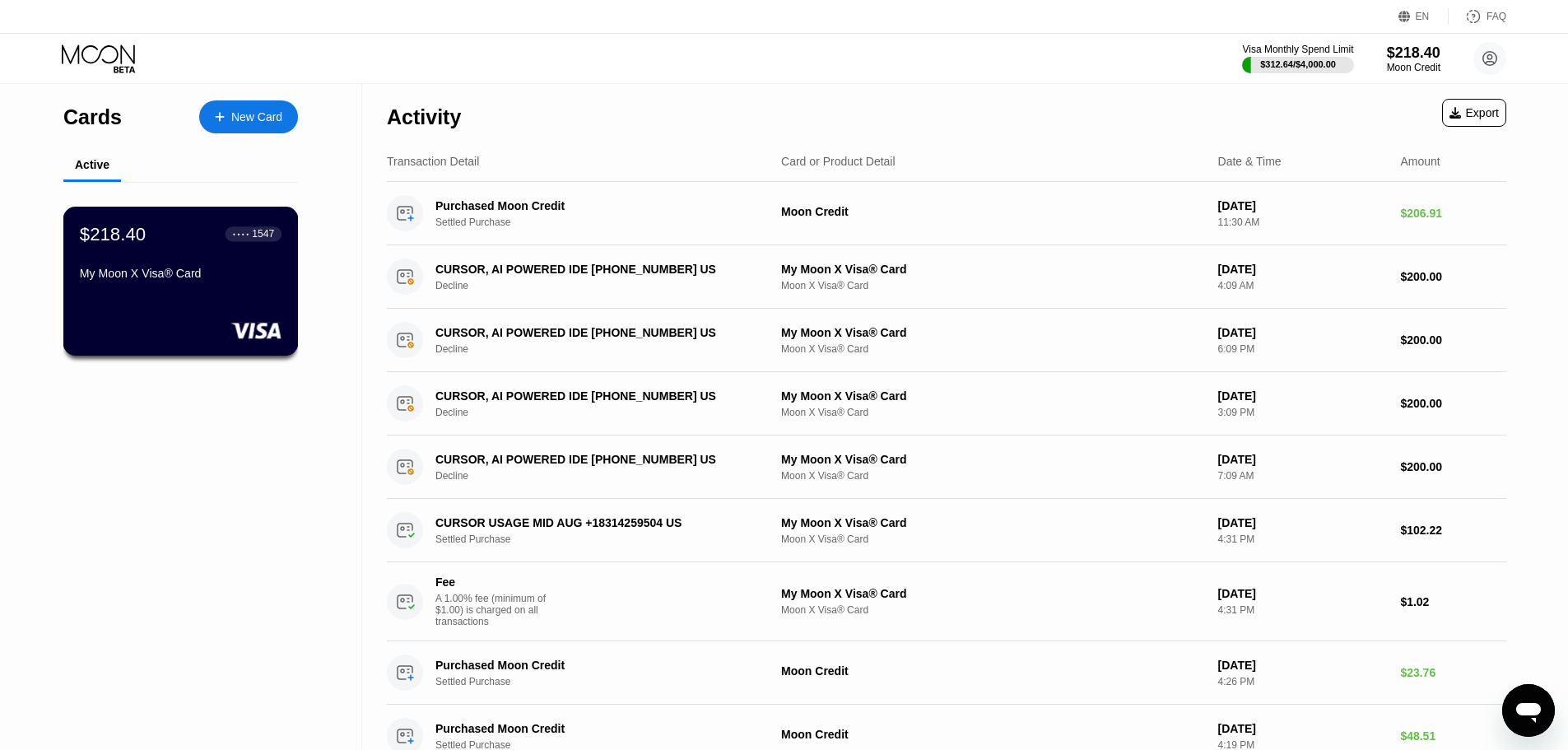
click at [206, 312] on div "$218.40 ● ● ● ● 1547 My Moon X Visa® Card" at bounding box center [181, 280] width 236 height 149
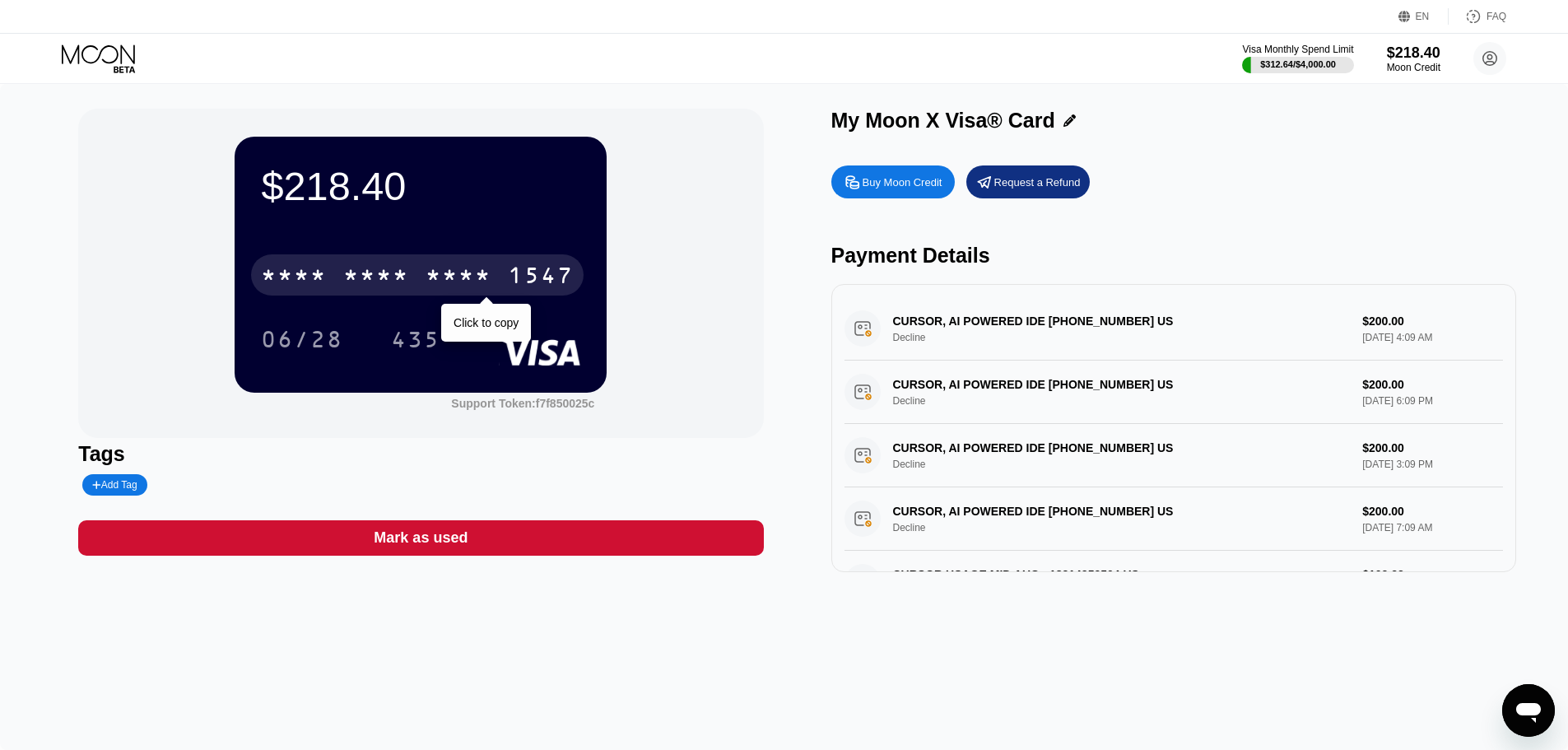
click at [435, 285] on div "* * * *" at bounding box center [459, 278] width 66 height 27
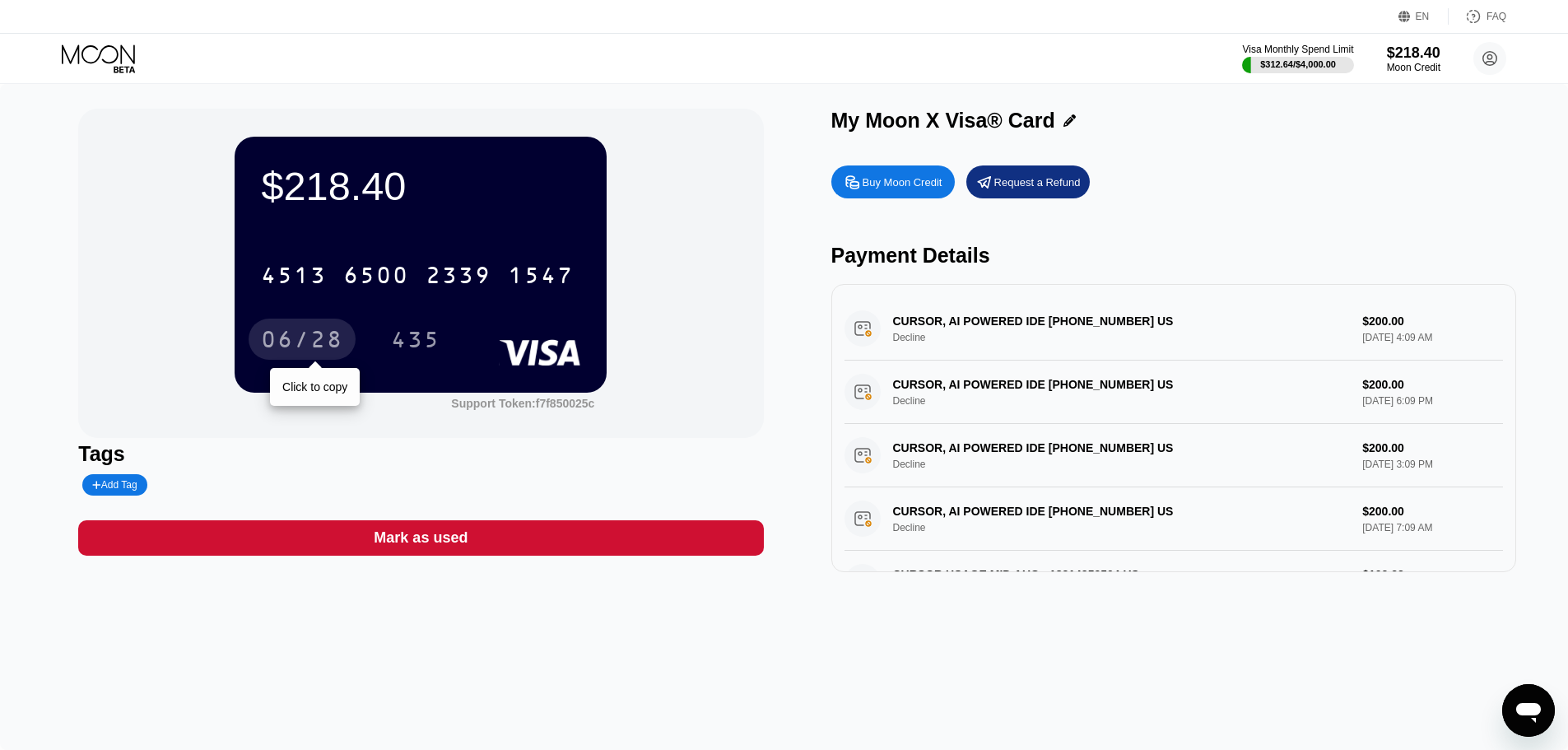
click at [338, 337] on div "06/28" at bounding box center [302, 342] width 82 height 27
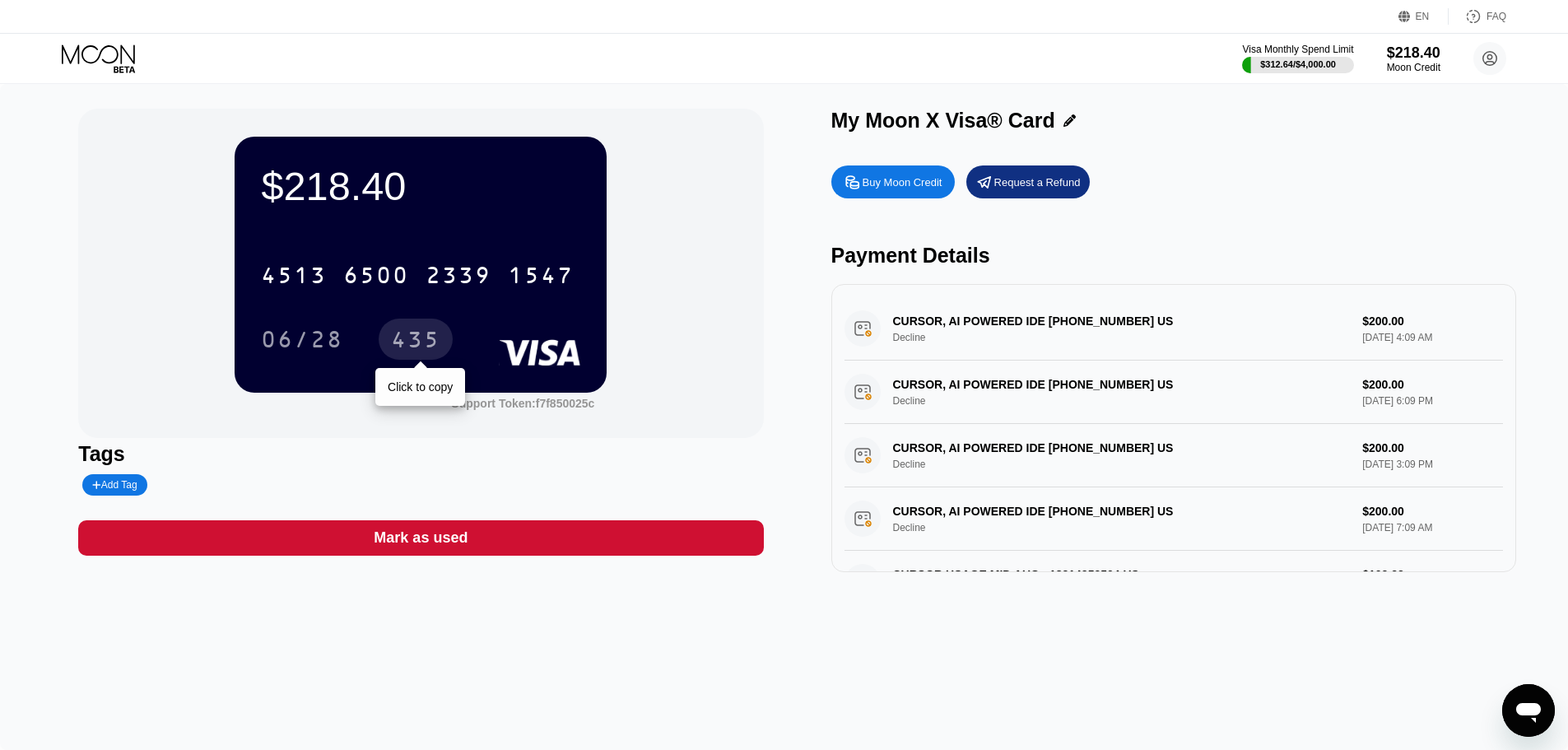
click at [399, 343] on div "435" at bounding box center [415, 342] width 49 height 27
